Goal: Navigation & Orientation: Understand site structure

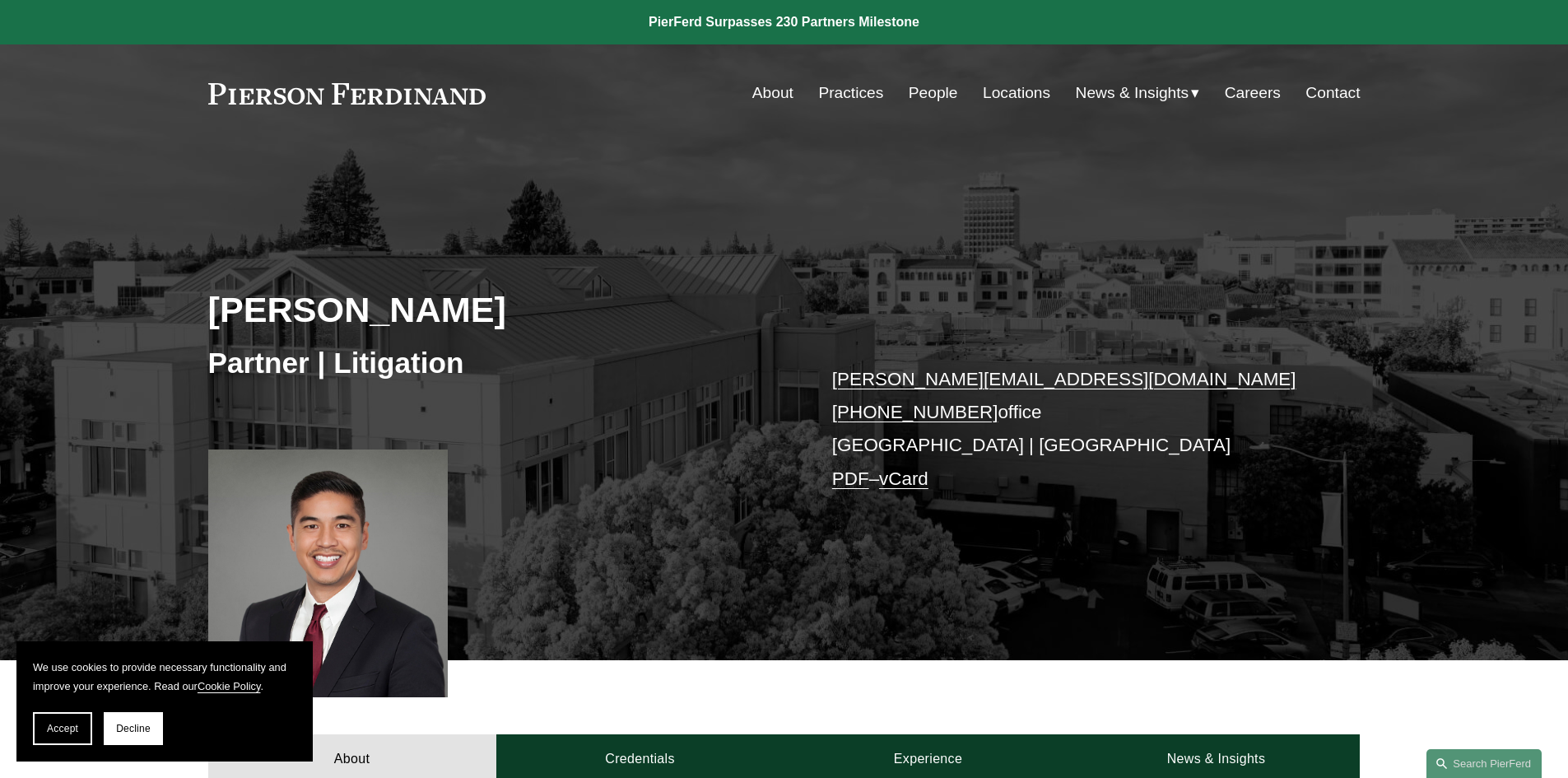
click at [850, 91] on link "Practices" at bounding box center [851, 93] width 65 height 31
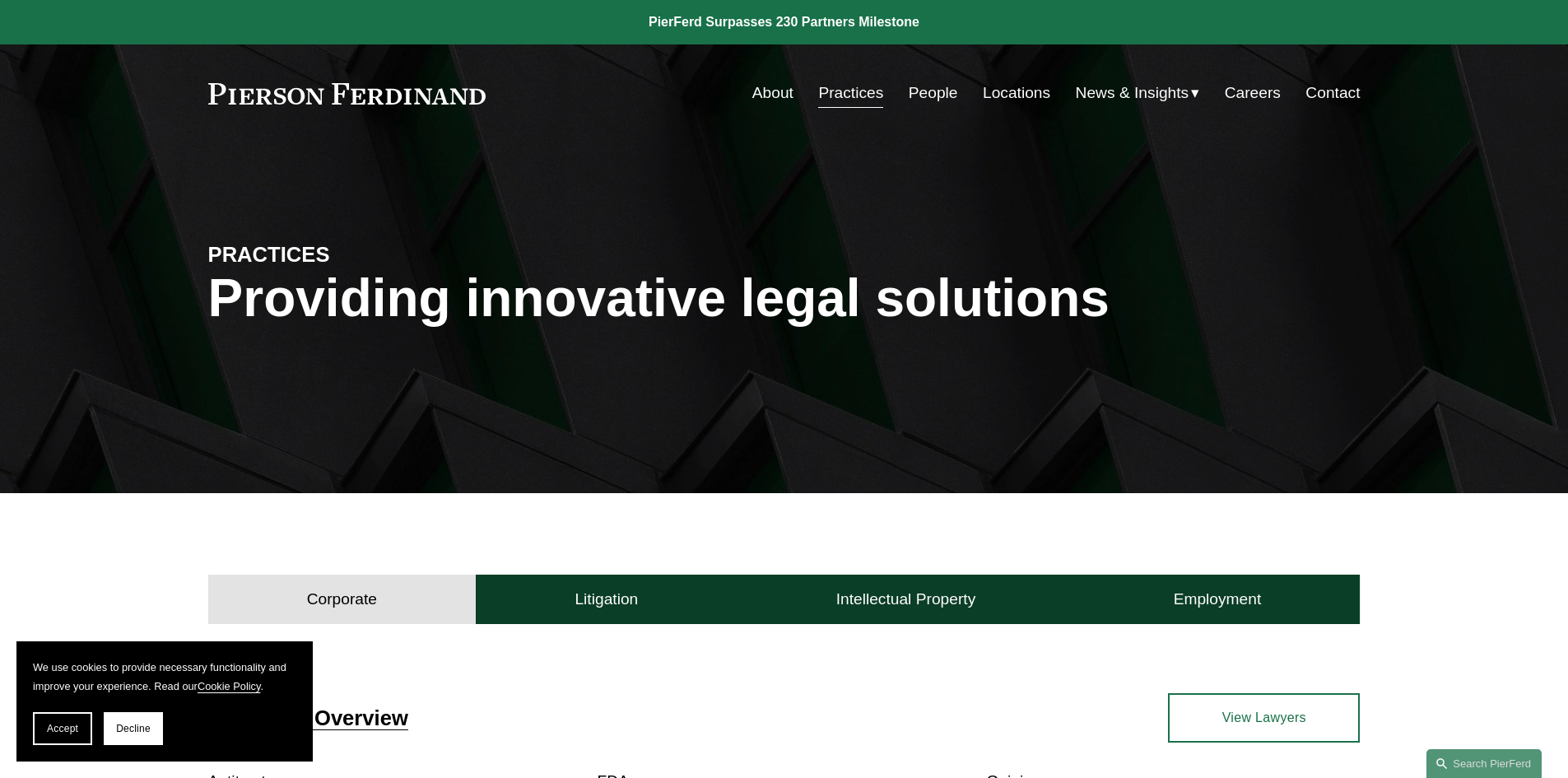
click at [762, 89] on link "About" at bounding box center [773, 93] width 41 height 31
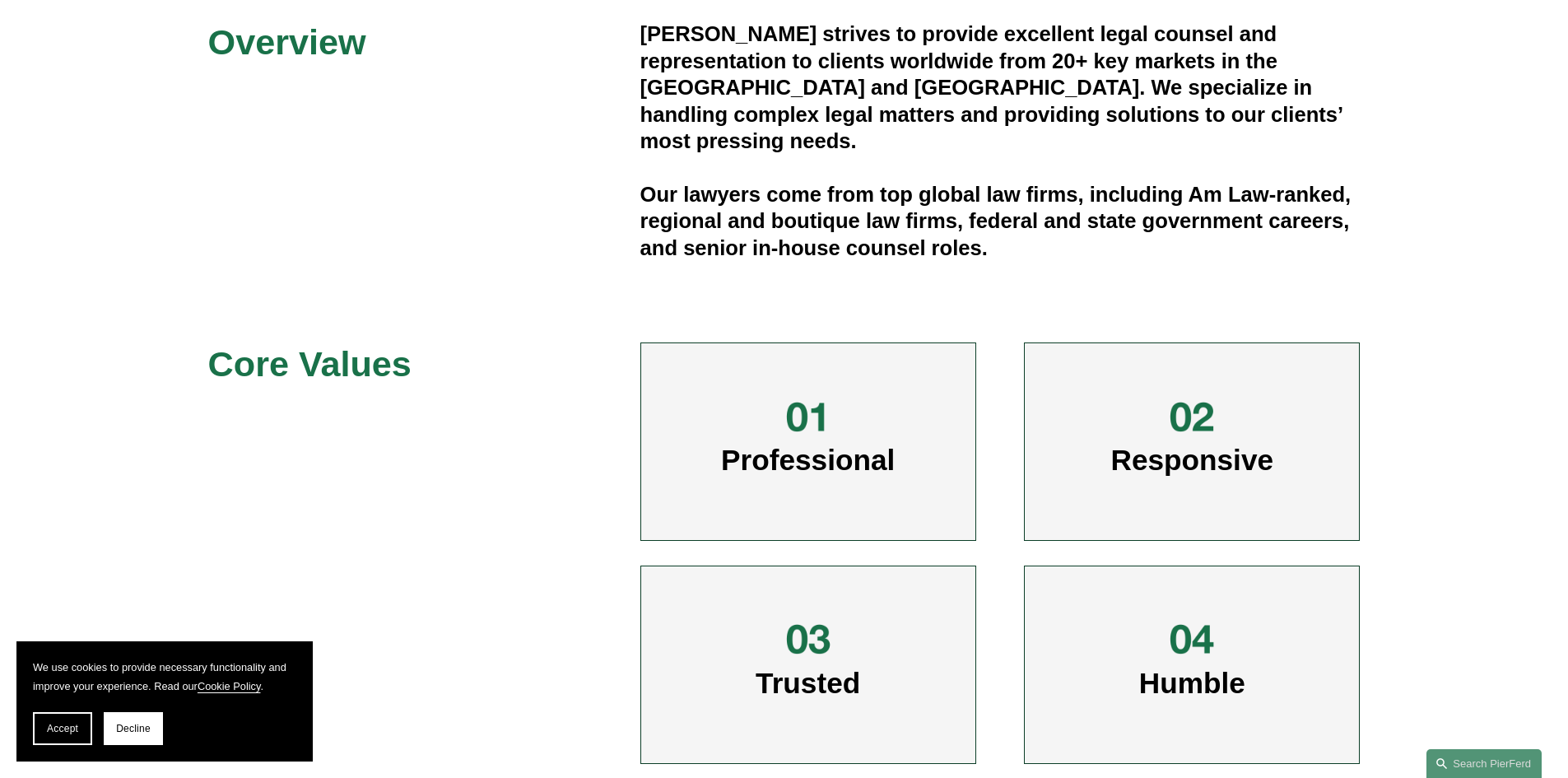
scroll to position [988, 0]
